Goal: Find specific page/section: Find specific page/section

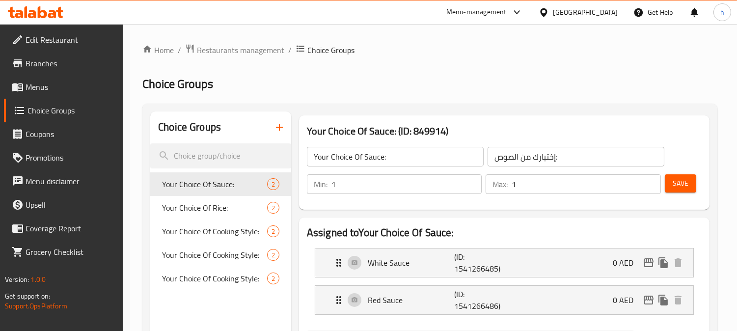
click at [36, 18] on div at bounding box center [35, 12] width 71 height 20
click at [66, 8] on div at bounding box center [35, 12] width 71 height 20
click at [50, 11] on icon at bounding box center [52, 14] width 8 height 8
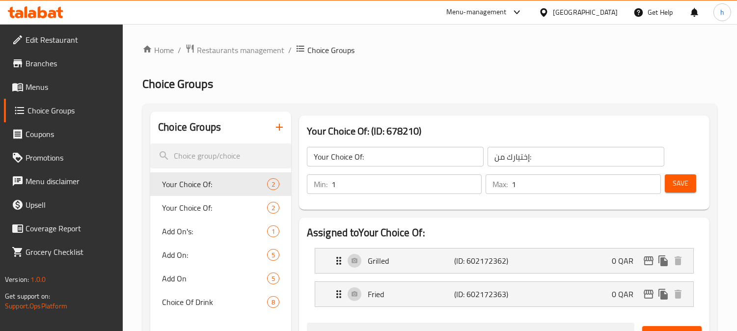
click at [59, 17] on icon at bounding box center [35, 12] width 55 height 12
